Goal: Transaction & Acquisition: Purchase product/service

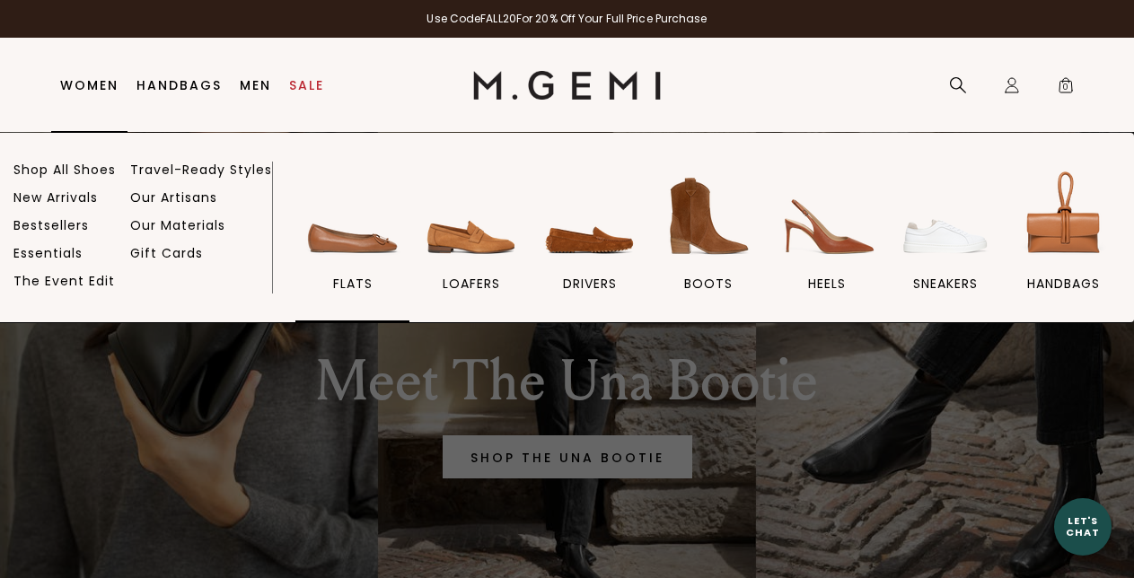
click at [361, 245] on img at bounding box center [353, 216] width 101 height 101
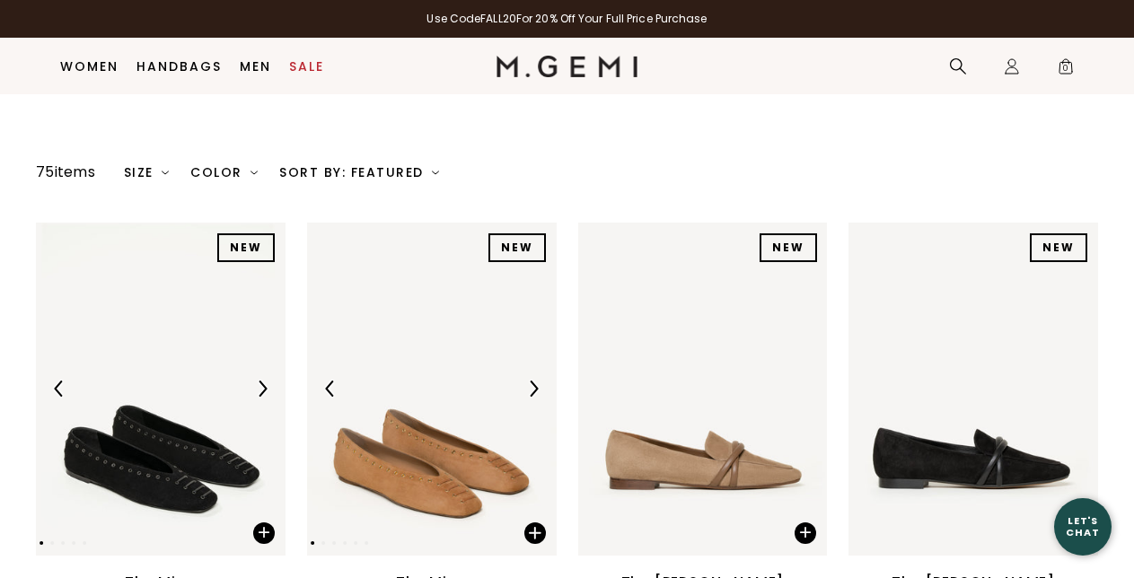
scroll to position [224, 0]
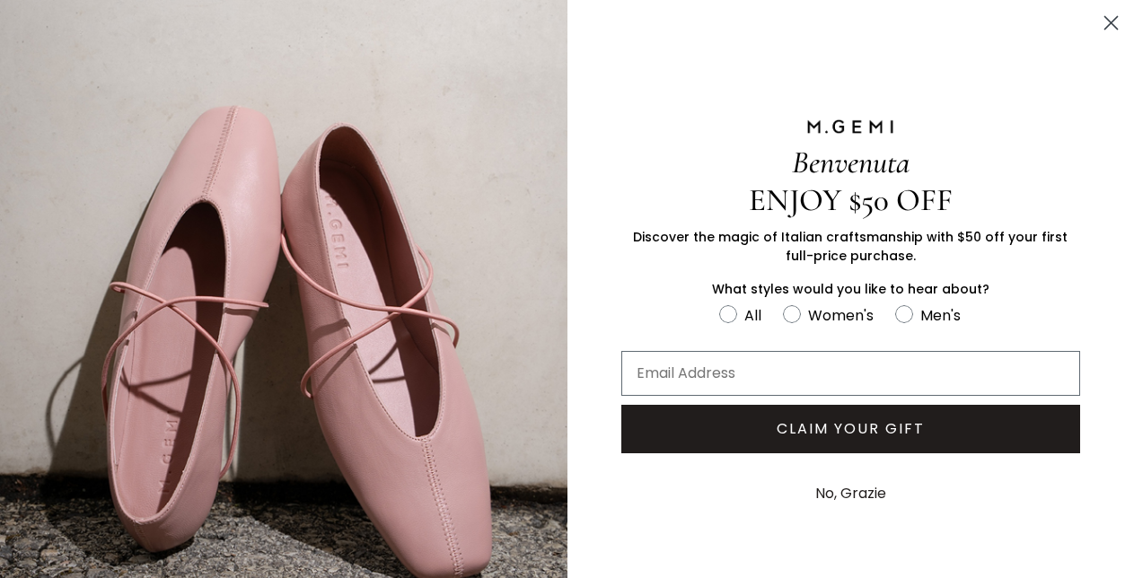
click at [1114, 19] on icon "Close dialog" at bounding box center [1111, 23] width 13 height 13
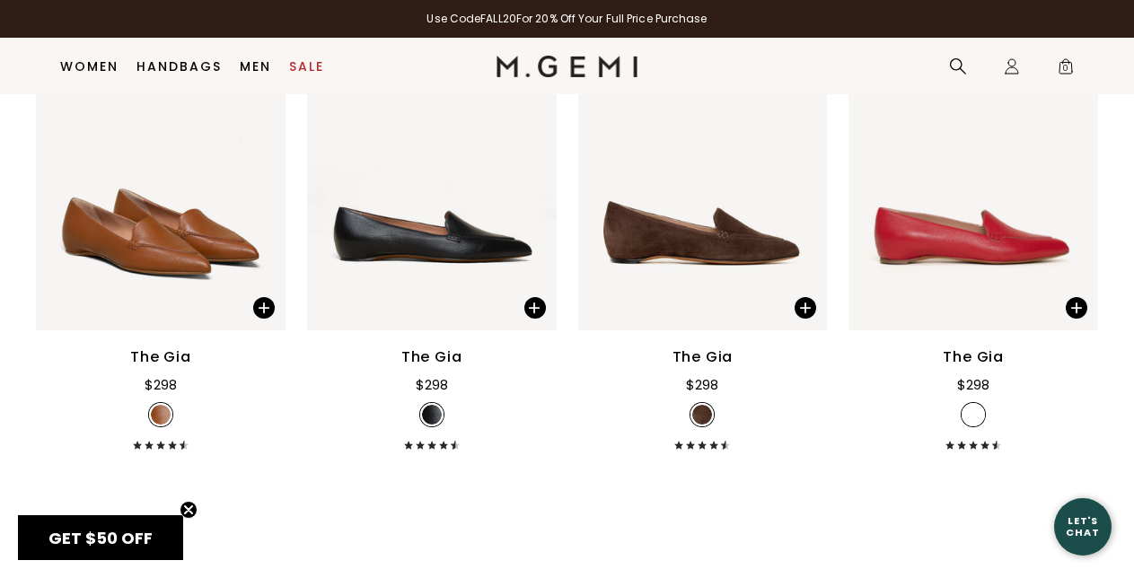
scroll to position [1299, 0]
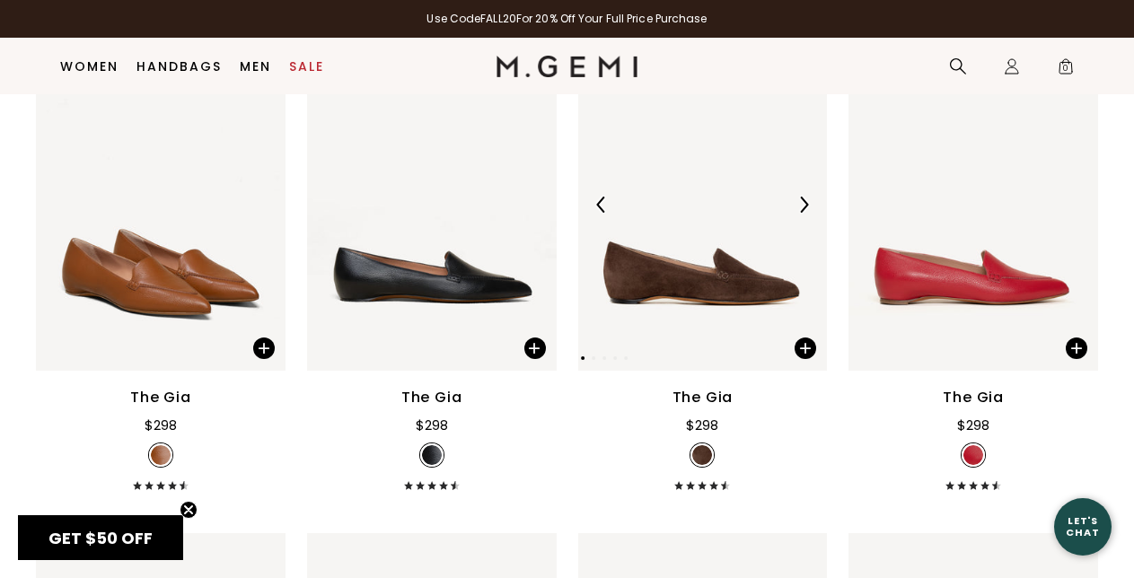
click at [706, 308] on img at bounding box center [703, 204] width 250 height 333
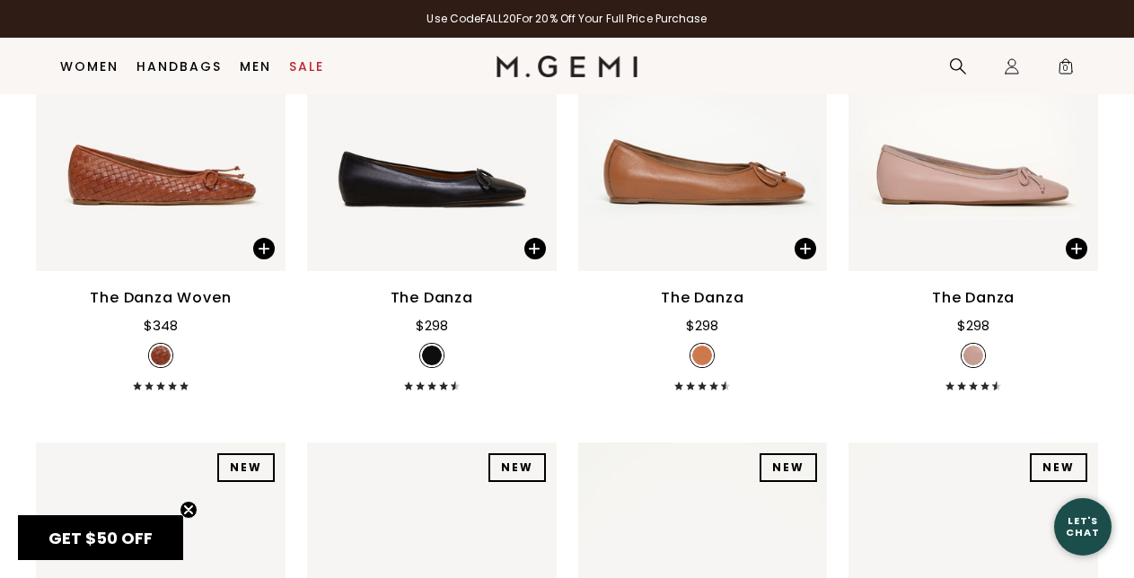
scroll to position [2446, 0]
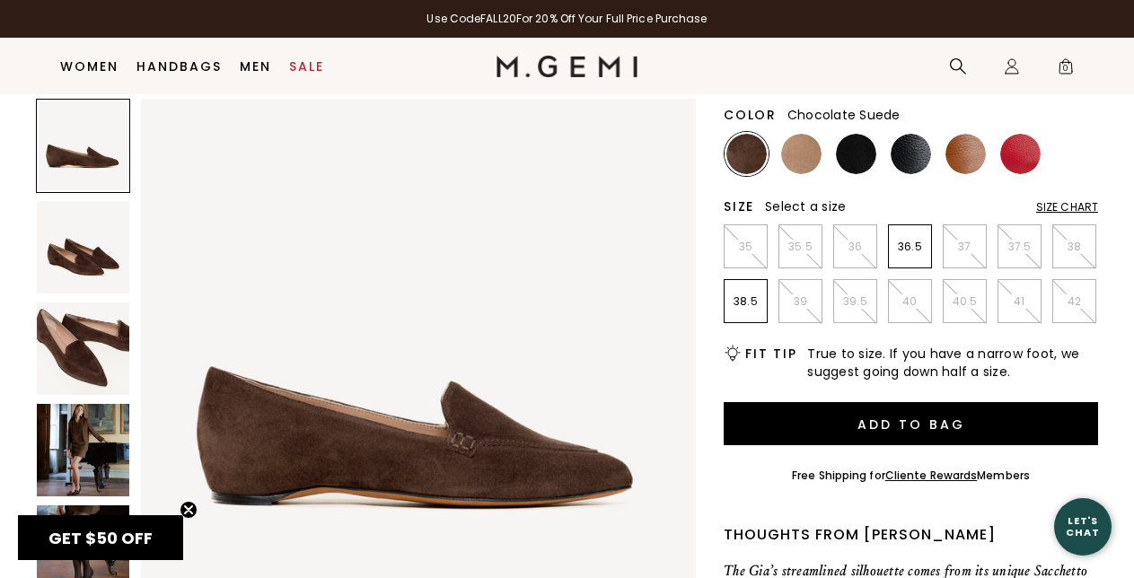
scroll to position [211, 0]
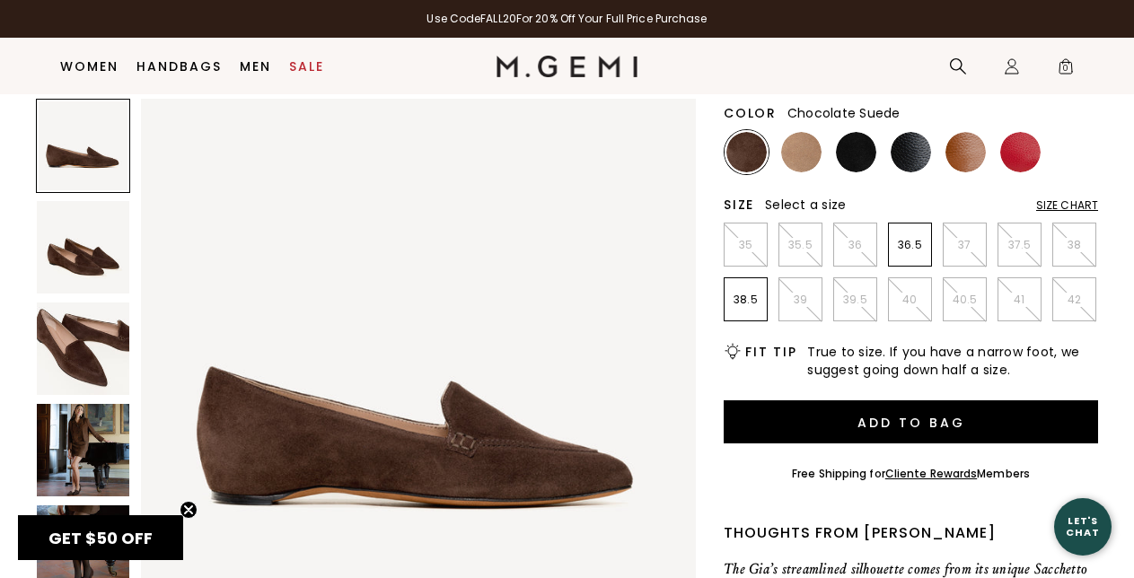
click at [75, 360] on img at bounding box center [83, 349] width 92 height 92
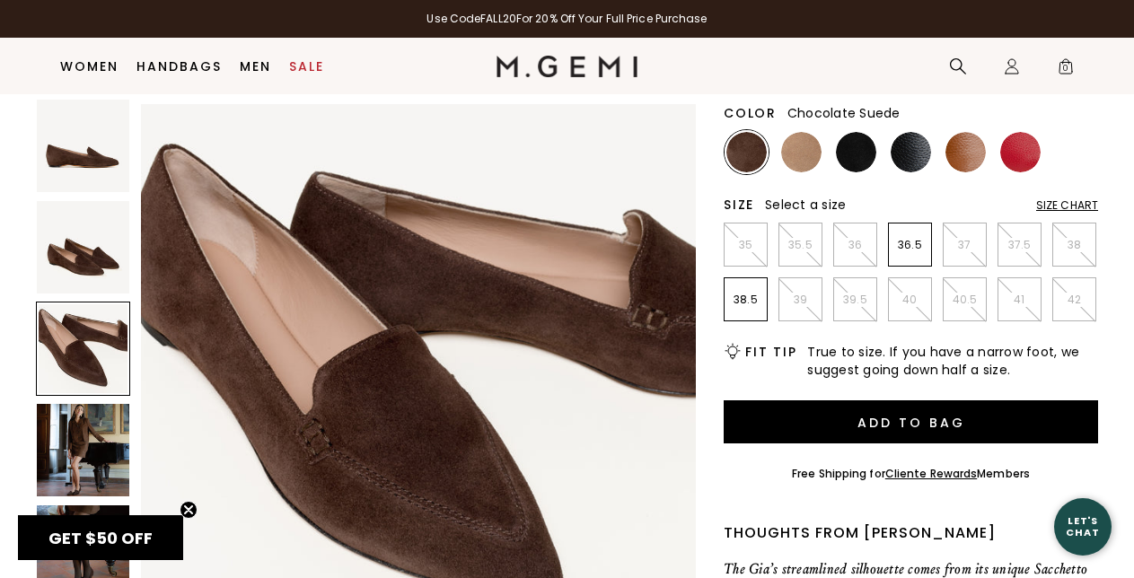
scroll to position [1146, 0]
